Goal: Information Seeking & Learning: Learn about a topic

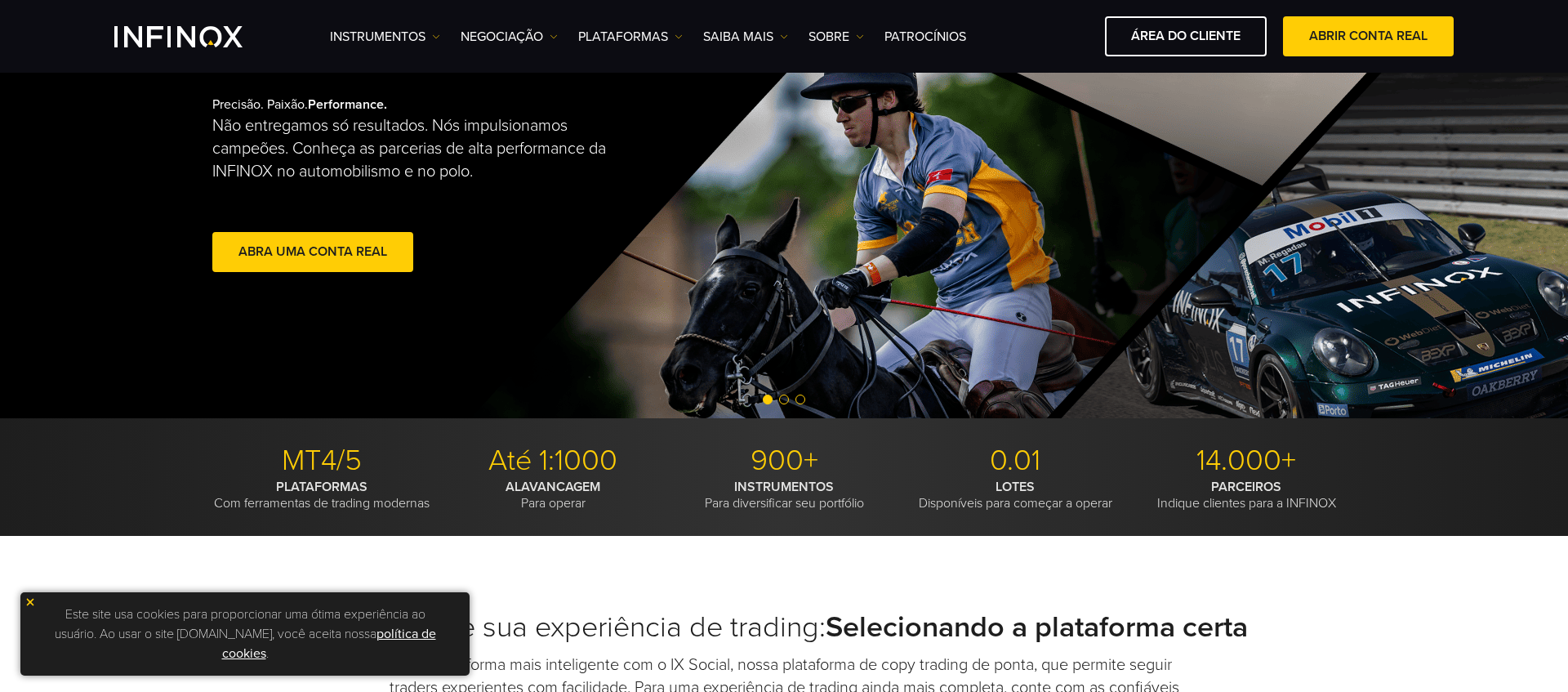
click at [23, 600] on div "Este site usa cookies para proporcionar uma ótima experiência ao usuário. Ao us…" at bounding box center [244, 634] width 449 height 84
click at [28, 599] on img at bounding box center [30, 602] width 11 height 11
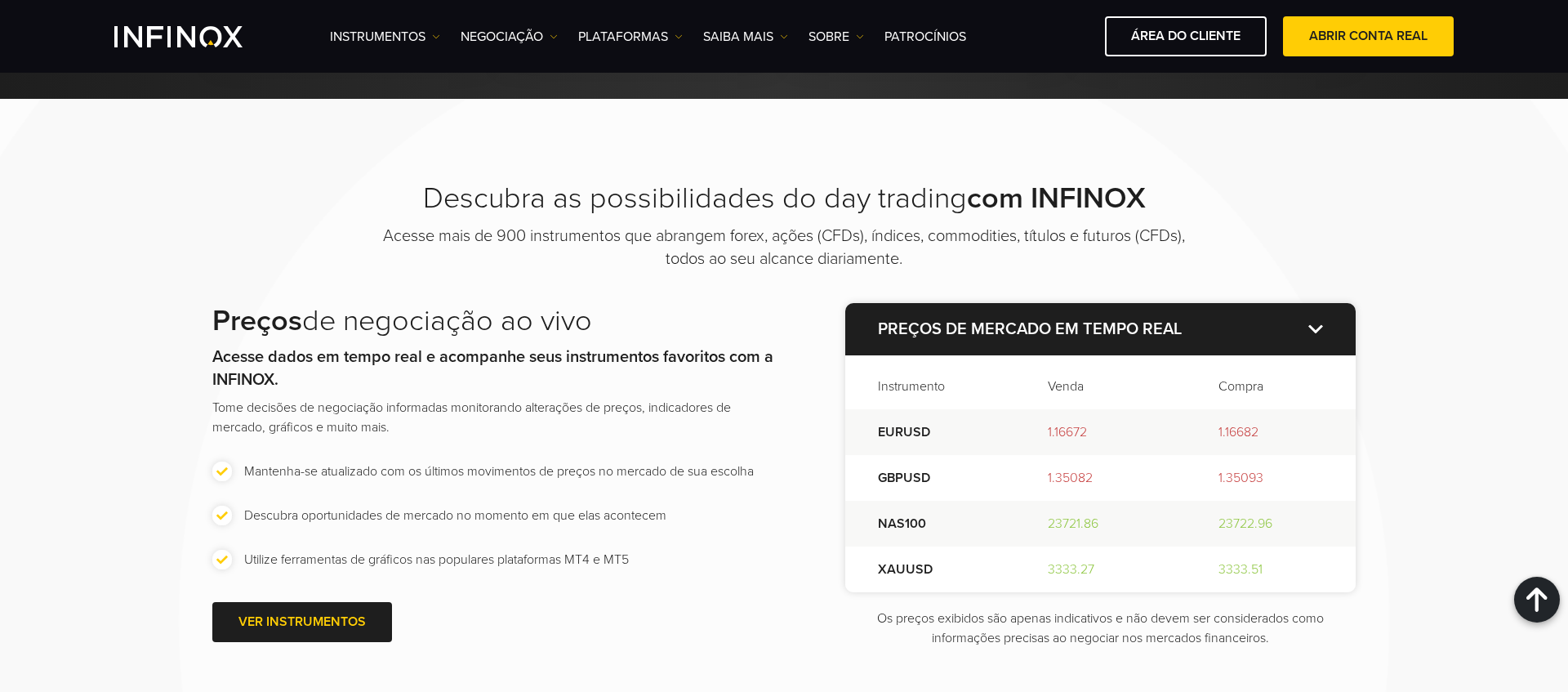
scroll to position [1904, 0]
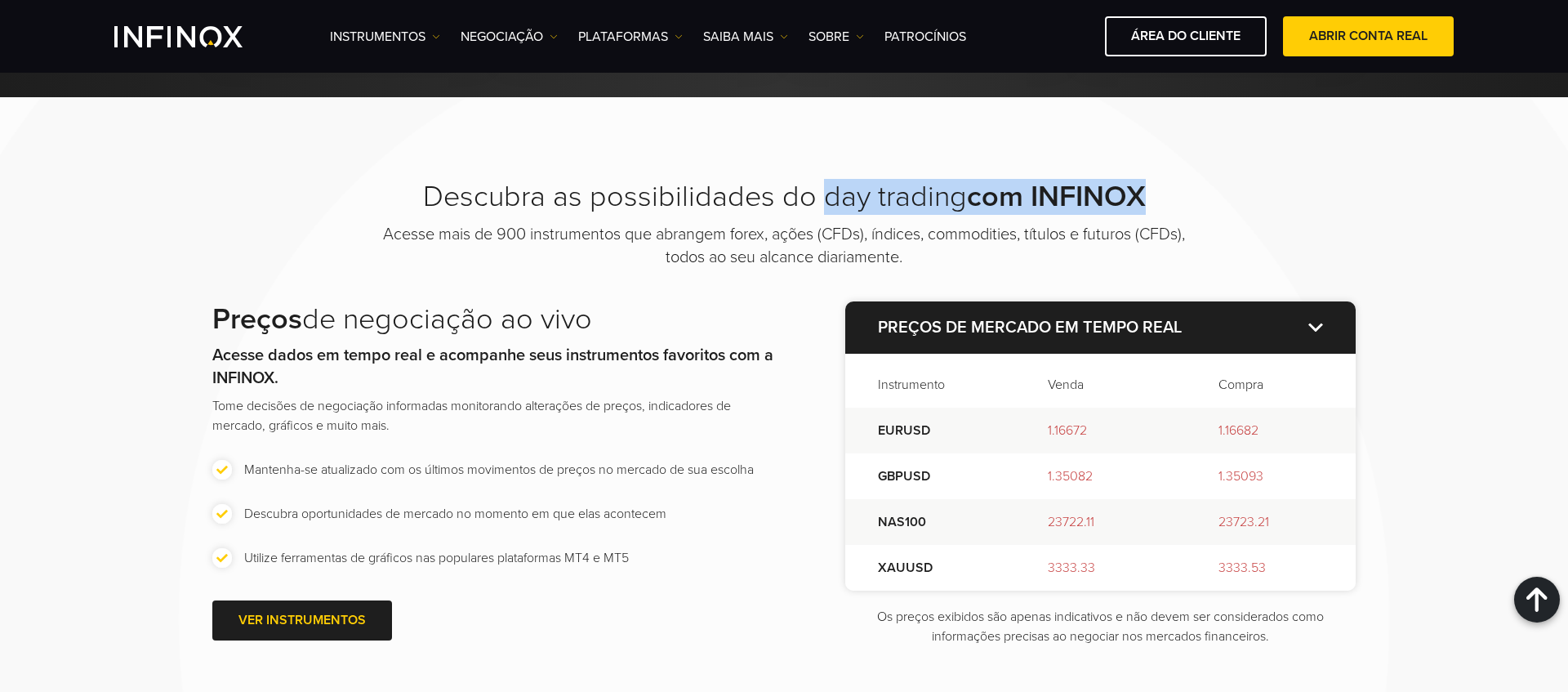
drag, startPoint x: 816, startPoint y: 199, endPoint x: 1143, endPoint y: 181, distance: 327.5
click at [1143, 181] on h2 "Descubra as possibilidades do day trading com INFINOX" at bounding box center [784, 197] width 817 height 36
